Goal: Use online tool/utility

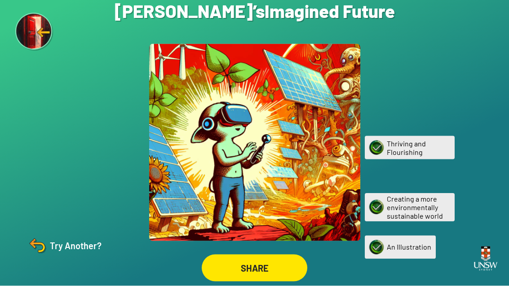
scroll to position [29, 0]
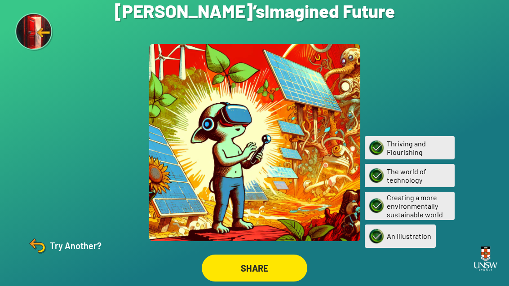
click at [48, 246] on img at bounding box center [38, 246] width 22 height 22
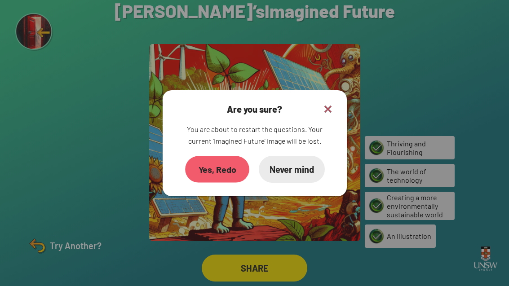
click at [221, 156] on div "Yes, Redo" at bounding box center [217, 169] width 64 height 27
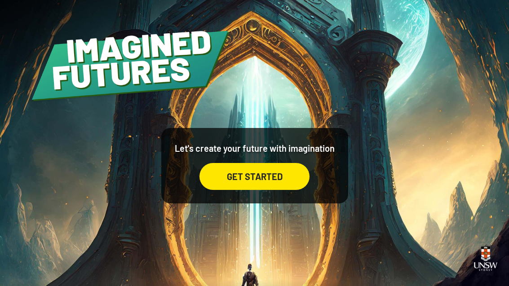
click at [279, 188] on div "GET STARTED" at bounding box center [255, 176] width 110 height 27
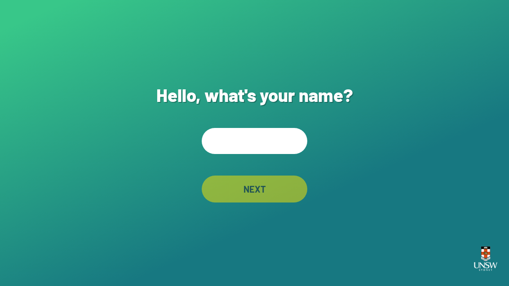
click at [275, 150] on input "text" at bounding box center [255, 141] width 106 height 26
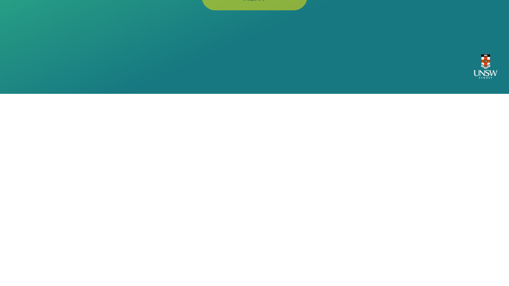
scroll to position [29, 0]
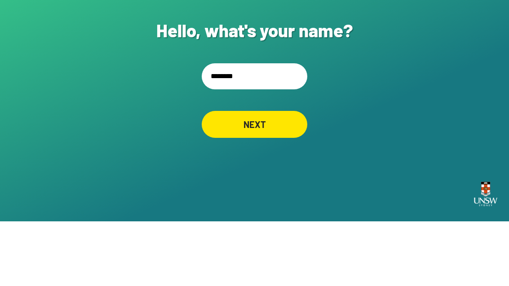
type input "********"
click at [439, 67] on div "Hello, what's your name? ******** NEXT" at bounding box center [254, 143] width 509 height 286
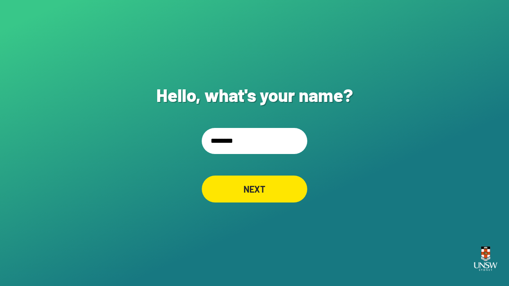
click at [281, 181] on div "NEXT" at bounding box center [255, 189] width 106 height 27
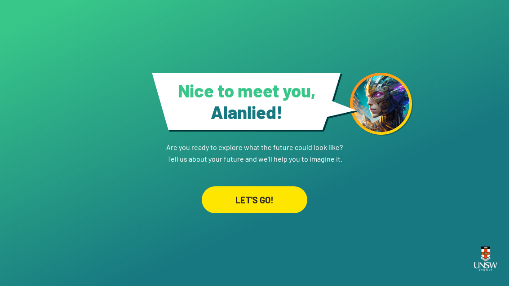
click at [287, 211] on div "LET'S GO!" at bounding box center [255, 200] width 106 height 27
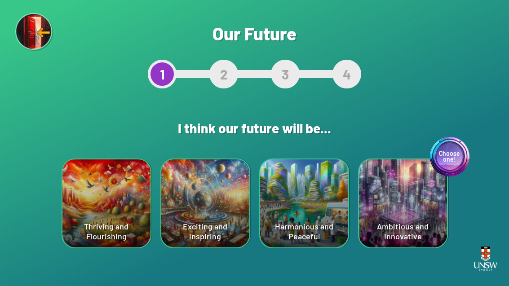
click at [405, 194] on div "Choose one! Ambitious and Innovative" at bounding box center [403, 204] width 88 height 88
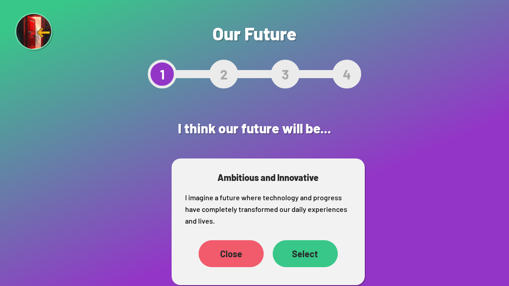
click at [313, 259] on div "Select" at bounding box center [305, 254] width 65 height 27
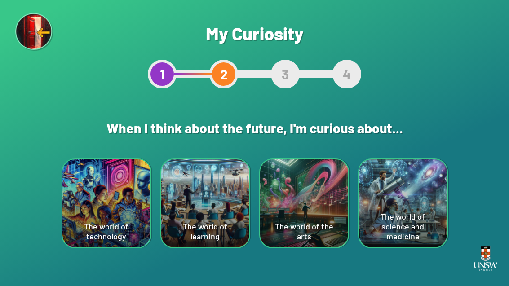
click at [411, 218] on div "The world of science and medicine" at bounding box center [403, 204] width 88 height 88
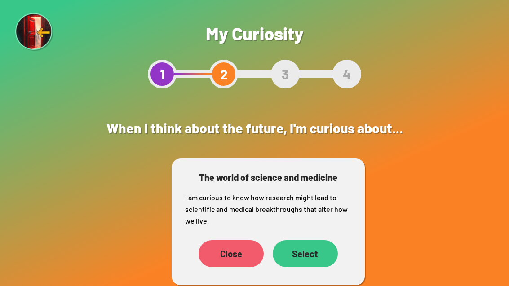
click at [314, 246] on div "Select" at bounding box center [305, 254] width 65 height 27
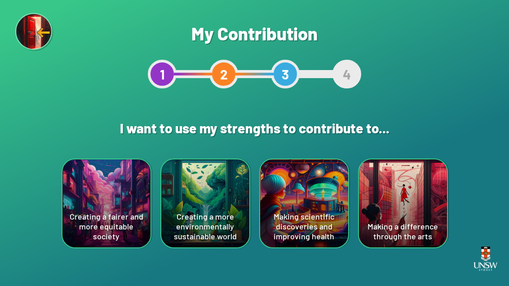
click at [412, 185] on div "Making a difference through the arts" at bounding box center [403, 204] width 88 height 88
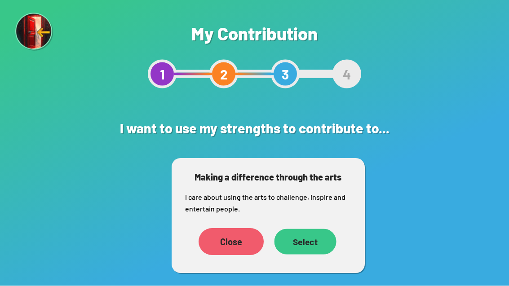
scroll to position [29, 0]
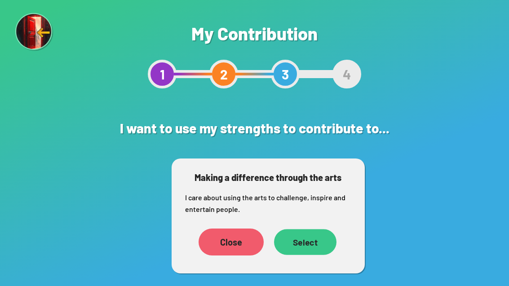
click at [221, 229] on div "Close" at bounding box center [231, 242] width 65 height 27
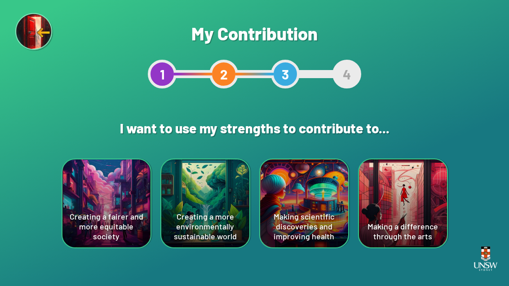
click at [433, 190] on div "Making a difference through the arts" at bounding box center [403, 204] width 88 height 88
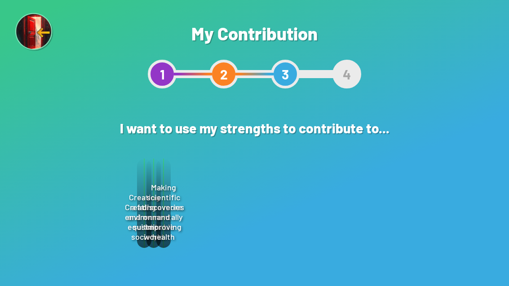
click at [306, 229] on div "Select" at bounding box center [306, 242] width 64 height 27
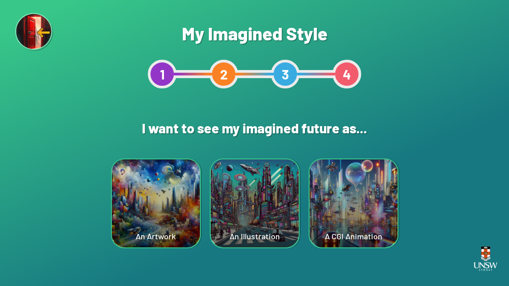
click at [168, 214] on div "An Artwork" at bounding box center [156, 204] width 88 height 88
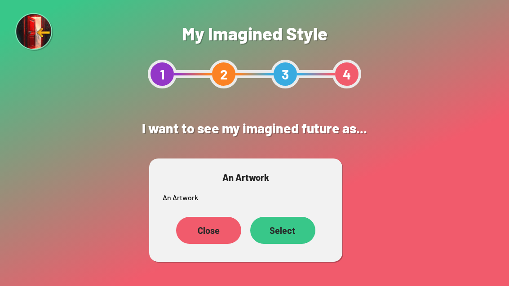
scroll to position [28, 0]
click at [281, 218] on div "Select" at bounding box center [283, 231] width 62 height 26
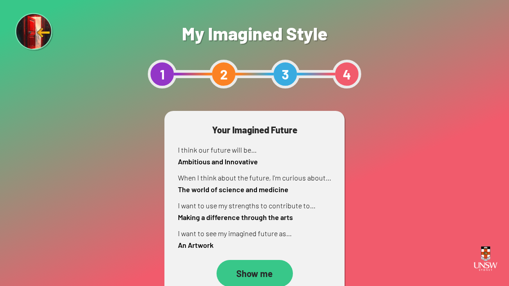
click at [262, 276] on div "Show me" at bounding box center [255, 273] width 76 height 27
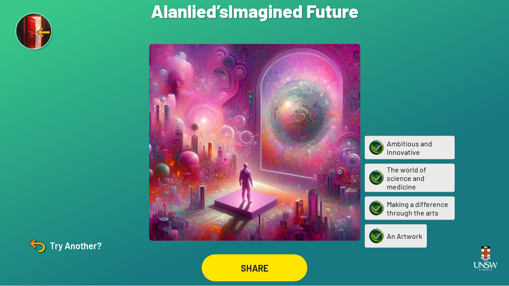
scroll to position [26, 0]
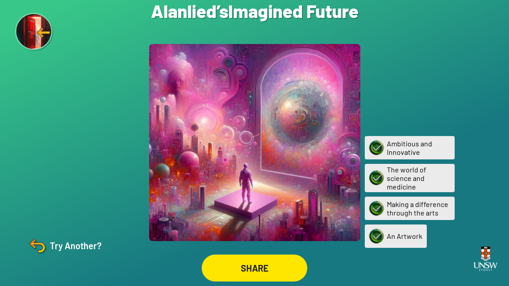
click at [72, 246] on div "Try Another?" at bounding box center [64, 246] width 75 height 22
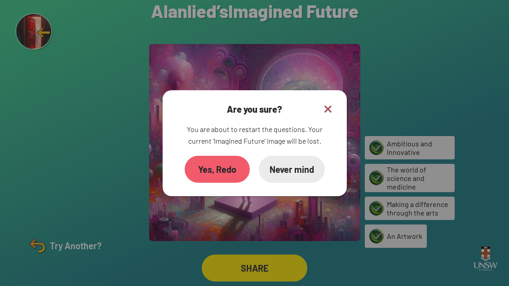
click at [231, 162] on div "Yes, Redo" at bounding box center [217, 169] width 65 height 27
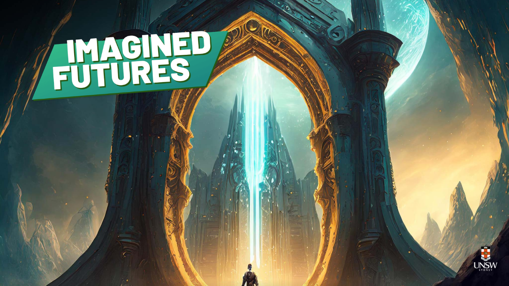
click at [283, 190] on div "GET STARTED" at bounding box center [255, 176] width 110 height 27
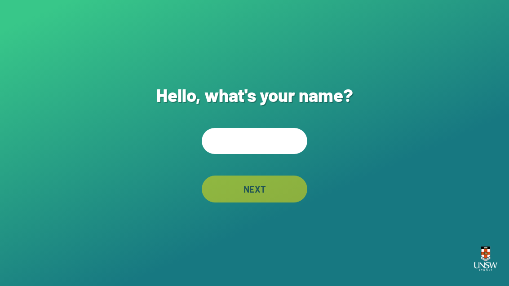
click at [292, 150] on input "text" at bounding box center [255, 141] width 106 height 26
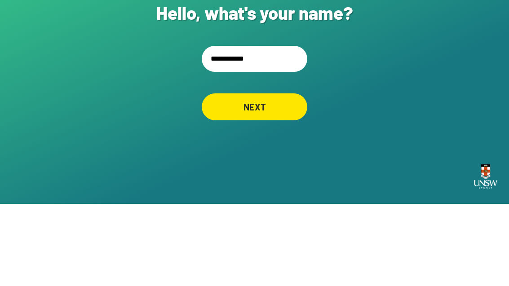
type input "**********"
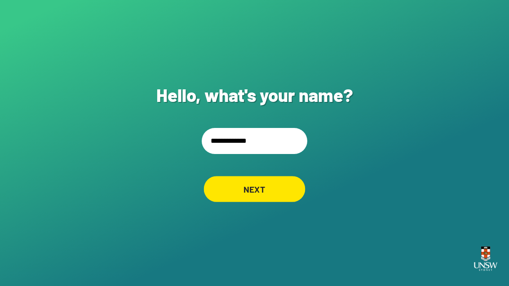
click at [279, 179] on div "NEXT" at bounding box center [255, 189] width 102 height 26
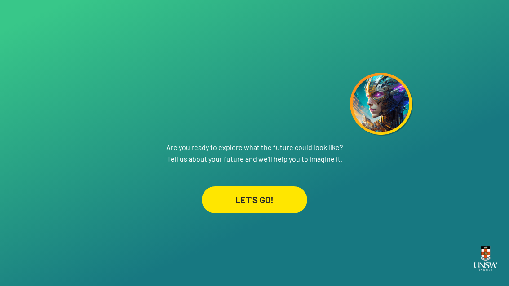
click at [283, 211] on div "LET'S GO!" at bounding box center [255, 200] width 106 height 27
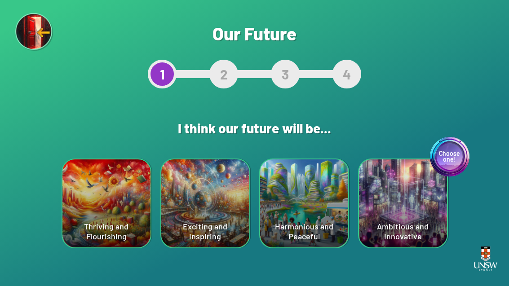
click at [325, 218] on div "Harmonious and Peaceful" at bounding box center [304, 204] width 88 height 88
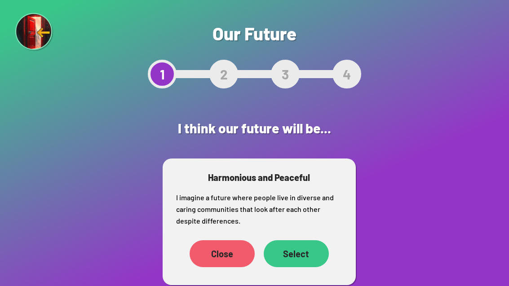
click at [307, 261] on div "Select" at bounding box center [296, 254] width 65 height 27
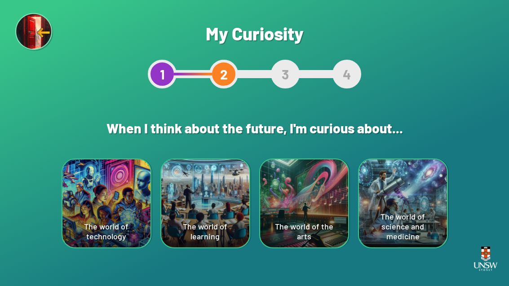
click at [80, 197] on div "The world of technology" at bounding box center [107, 204] width 88 height 88
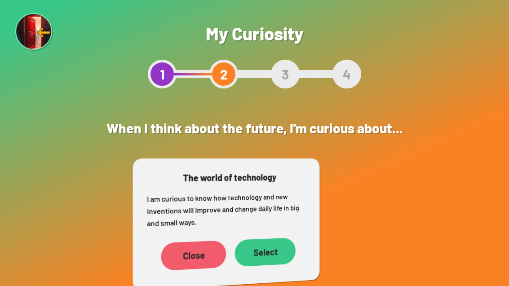
click at [308, 250] on div "Close Select" at bounding box center [227, 255] width 161 height 44
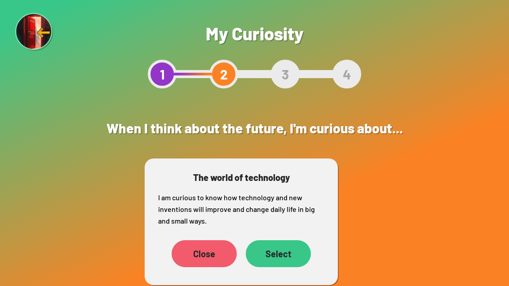
click at [290, 259] on div "Select" at bounding box center [278, 254] width 65 height 27
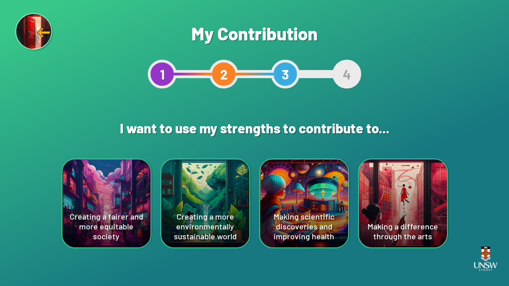
click at [283, 260] on div "Are you sure? This will reset your answers Yes, Redo Never mind My Contribution…" at bounding box center [254, 143] width 509 height 286
click at [312, 220] on div "Making scientific discoveries and improving health" at bounding box center [304, 204] width 88 height 88
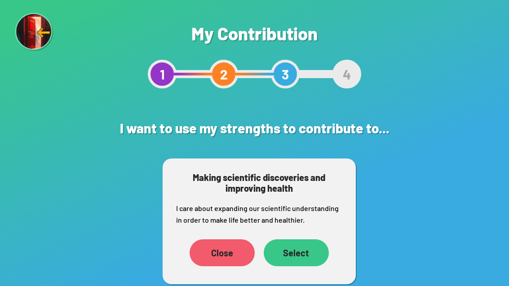
click at [286, 251] on div "Select" at bounding box center [296, 253] width 65 height 27
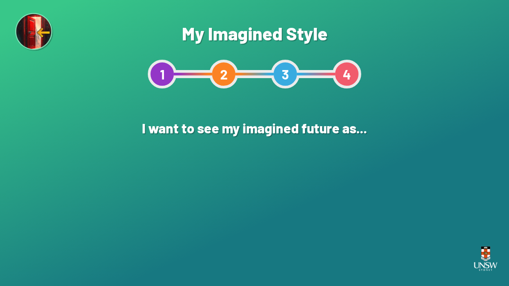
click at [286, 250] on div "Are you sure? This will reset your answers Yes, Redo Never mind My Imagined Sty…" at bounding box center [254, 143] width 509 height 286
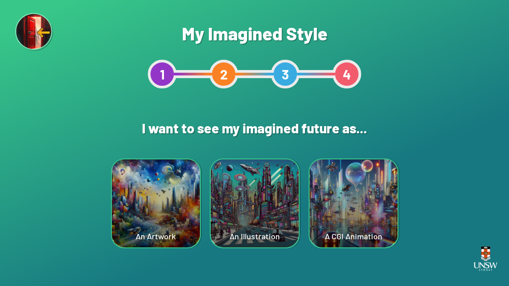
click at [144, 192] on div "An Artwork" at bounding box center [156, 204] width 88 height 88
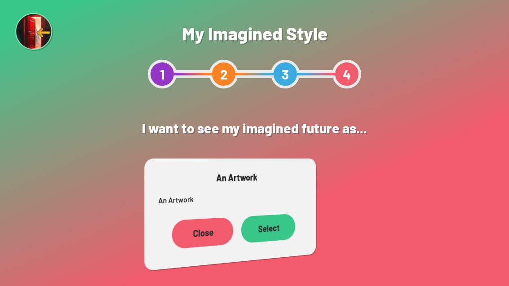
click at [302, 254] on div "An Artwork An Artwork Close Select" at bounding box center [231, 215] width 172 height 113
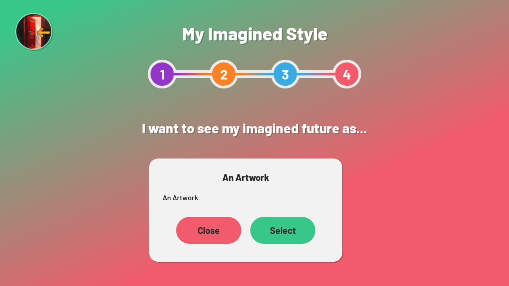
click at [289, 230] on div "Select" at bounding box center [282, 230] width 65 height 27
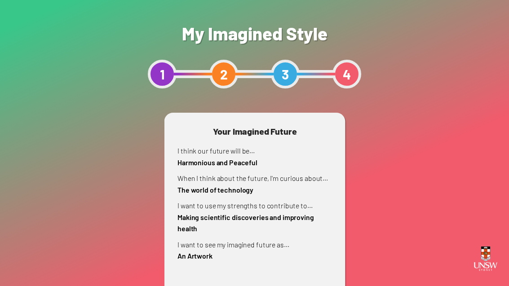
click at [288, 230] on p "I want to use my strengths to contribute to... Making scientific discoveries an…" at bounding box center [255, 217] width 155 height 35
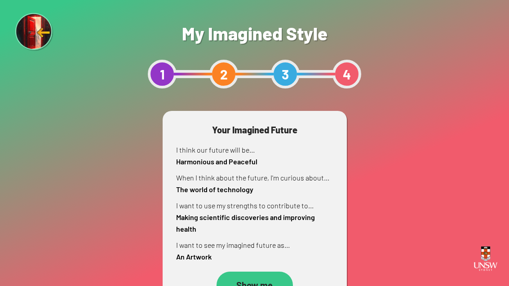
click at [264, 280] on div "Show me" at bounding box center [255, 285] width 76 height 27
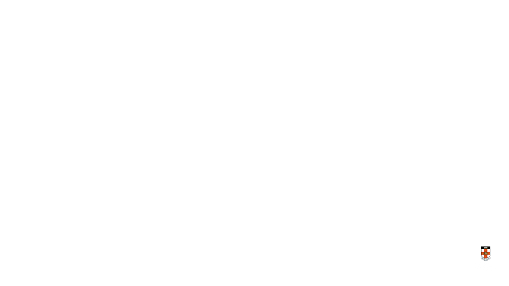
click at [374, 181] on div "Reticulating Splines" at bounding box center [254, 143] width 509 height 286
click at [373, 180] on div "Reticulating Splines" at bounding box center [254, 143] width 509 height 286
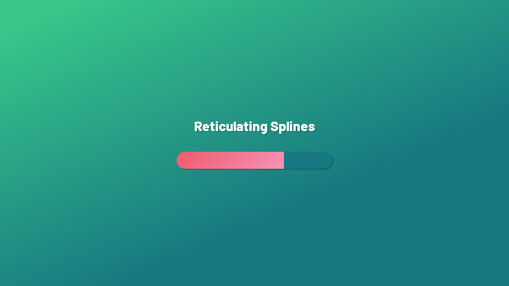
click at [400, 188] on div "Reticulating Splines" at bounding box center [254, 143] width 509 height 286
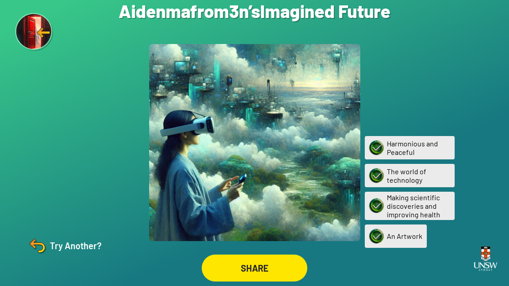
scroll to position [29, 0]
click at [260, 273] on div "SHARE" at bounding box center [255, 268] width 106 height 27
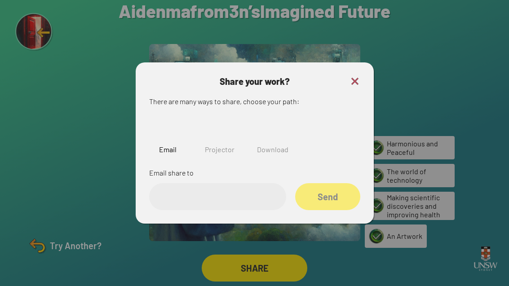
click at [224, 116] on img at bounding box center [220, 130] width 29 height 29
click at [235, 186] on input "text" at bounding box center [217, 196] width 137 height 27
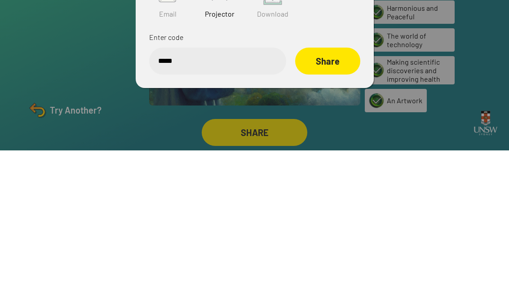
type input "******"
click at [318, 184] on div "Share" at bounding box center [327, 197] width 63 height 26
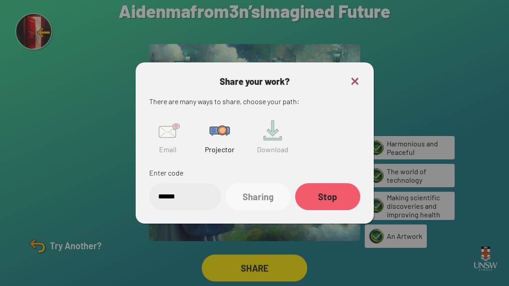
scroll to position [0, 0]
